Goal: Navigation & Orientation: Find specific page/section

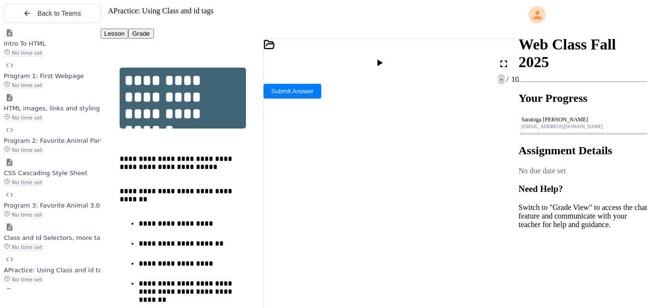
scroll to position [57, 0]
click at [49, 241] on div "Class and Id Selectors, more tags, links No time set" at bounding box center [52, 237] width 97 height 28
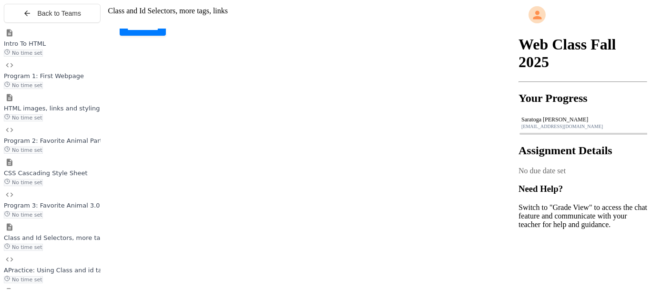
click at [69, 209] on span "Program 3: Favorite Animal 3.0" at bounding box center [52, 205] width 96 height 7
